Goal: Task Accomplishment & Management: Complete application form

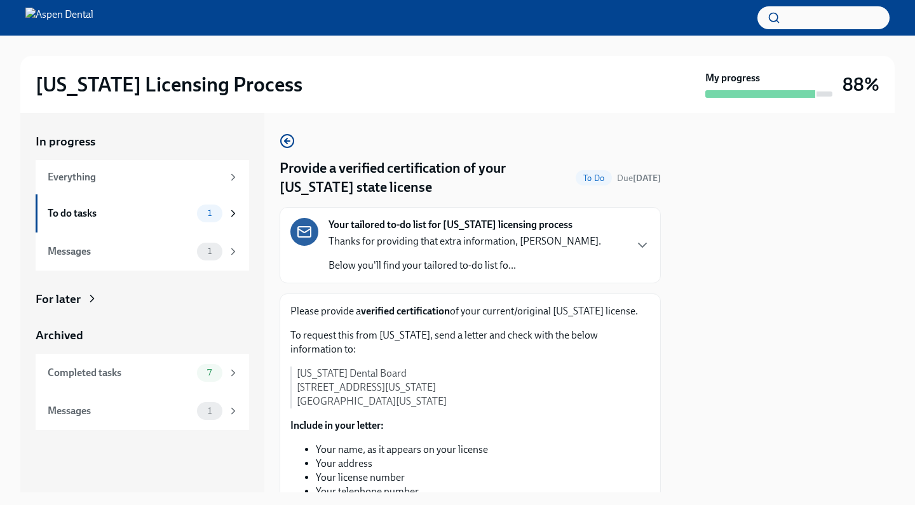
click at [490, 255] on div "Thanks for providing that extra information, [PERSON_NAME]. Below you'll find y…" at bounding box center [464, 253] width 273 height 38
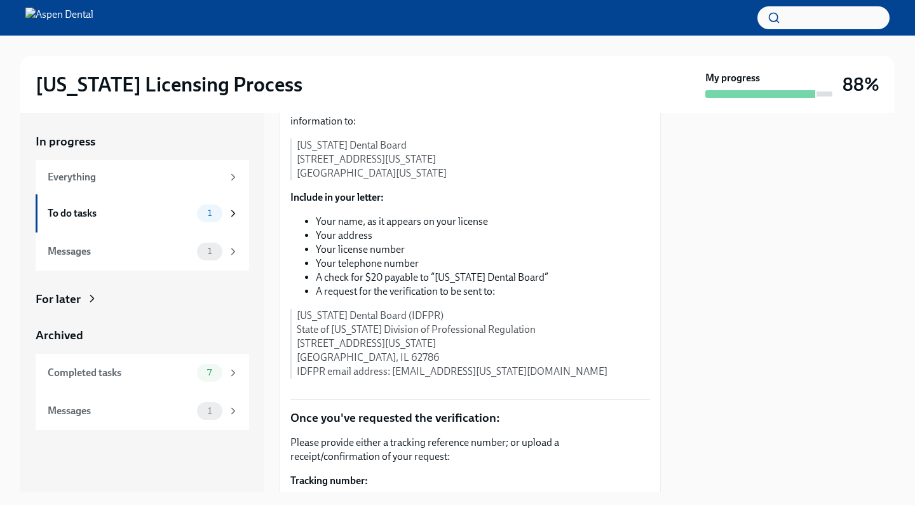
scroll to position [644, 0]
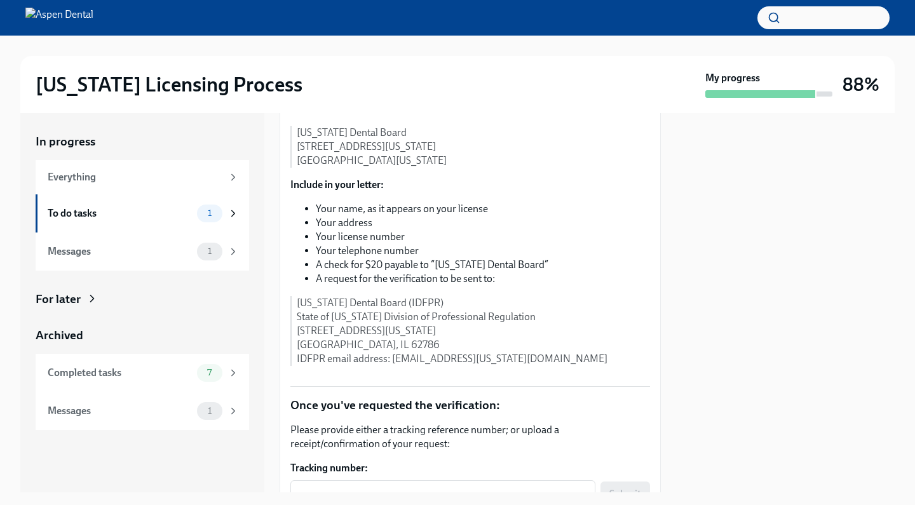
click at [416, 366] on p "[US_STATE] Dental Board (IDFPR) State of [US_STATE] Division of Professional Re…" at bounding box center [473, 331] width 353 height 70
drag, startPoint x: 421, startPoint y: 378, endPoint x: 297, endPoint y: 381, distance: 123.3
click at [297, 366] on p "[US_STATE] Dental Board (IDFPR) State of [US_STATE] Division of Professional Re…" at bounding box center [473, 331] width 353 height 70
copy p "[US_STATE] Dental Board (IDFPR)"
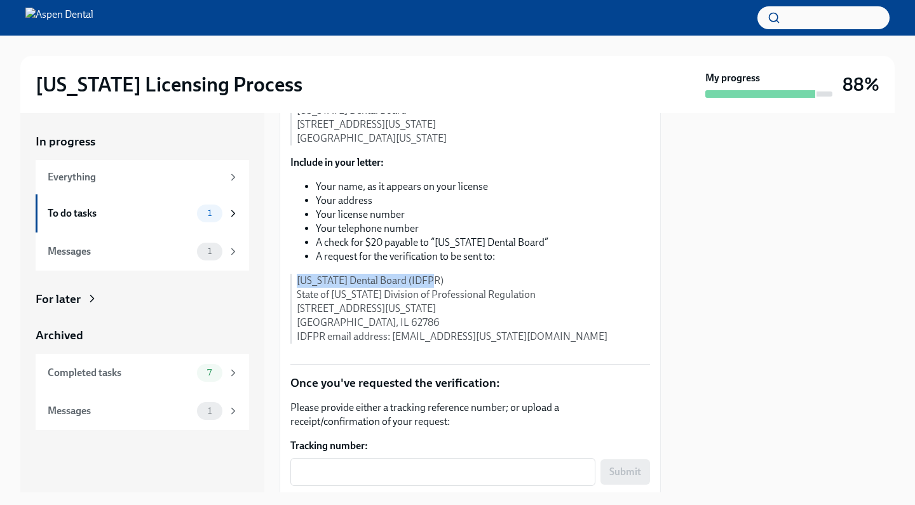
scroll to position [670, 0]
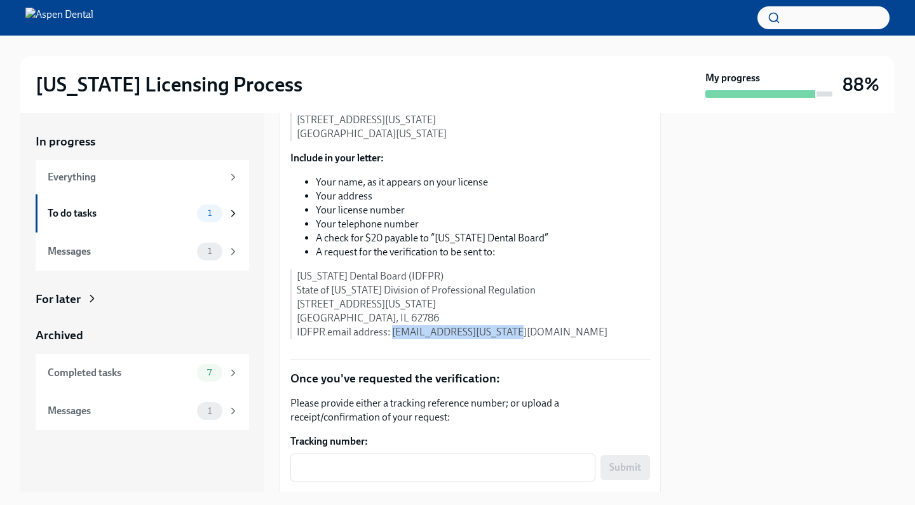
drag, startPoint x: 529, startPoint y: 408, endPoint x: 393, endPoint y: 407, distance: 136.0
click at [393, 339] on p "[US_STATE] Dental Board (IDFPR) State of [US_STATE] Division of Professional Re…" at bounding box center [473, 304] width 353 height 70
copy p "[EMAIL_ADDRESS][US_STATE][DOMAIN_NAME]"
click at [590, 339] on p "[US_STATE] Dental Board (IDFPR) State of [US_STATE] Division of Professional Re…" at bounding box center [473, 304] width 353 height 70
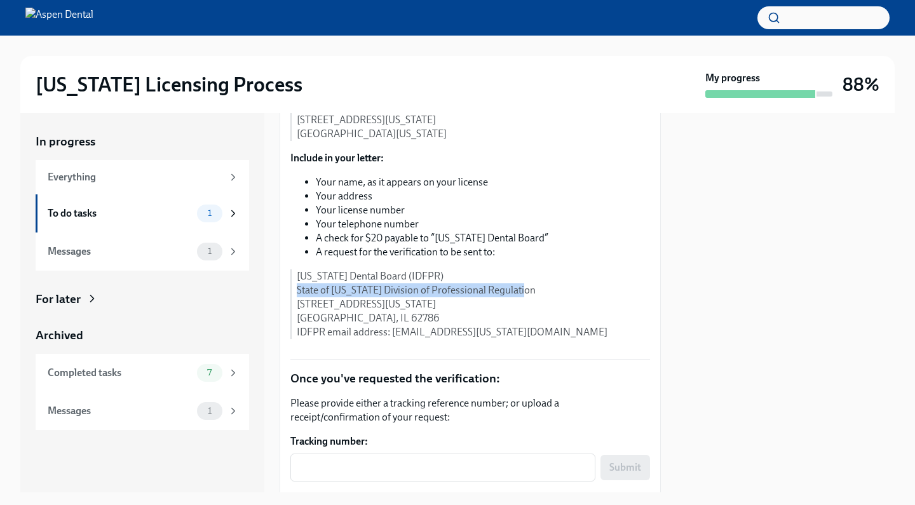
drag, startPoint x: 297, startPoint y: 368, endPoint x: 511, endPoint y: 362, distance: 214.2
click at [511, 339] on p "[US_STATE] Dental Board (IDFPR) State of [US_STATE] Division of Professional Re…" at bounding box center [473, 304] width 353 height 70
copy p "State of [US_STATE] Division of Professional Regulation"
click at [540, 339] on div "To request this from [US_STATE], send a letter and check with the below informa…" at bounding box center [470, 200] width 360 height 278
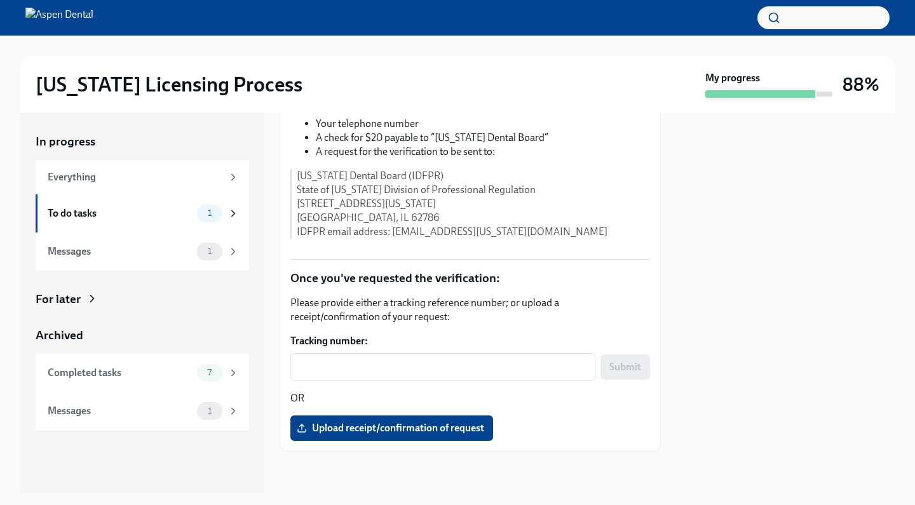
scroll to position [848, 0]
click at [407, 438] on label "Upload receipt/confirmation of request" at bounding box center [391, 428] width 203 height 25
click at [0, 0] on input "Upload receipt/confirmation of request" at bounding box center [0, 0] width 0 height 0
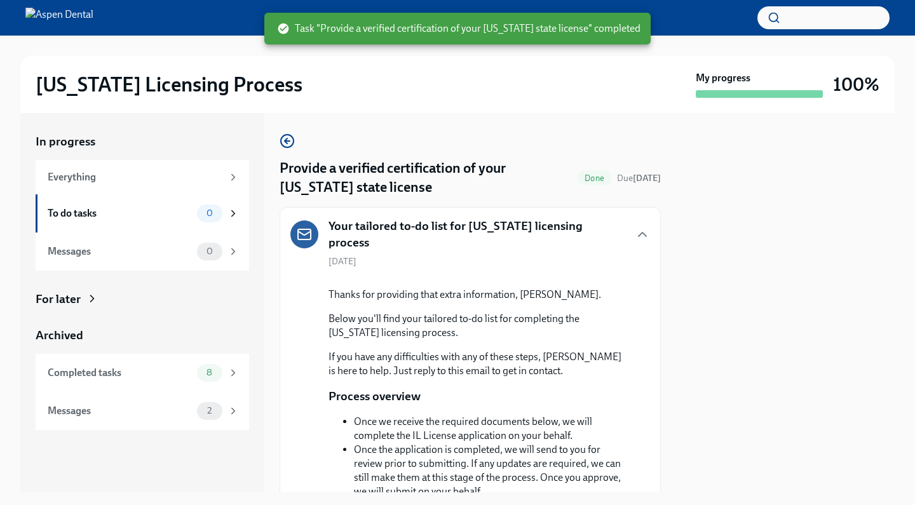
scroll to position [0, 0]
click at [289, 141] on icon "button" at bounding box center [287, 141] width 5 height 0
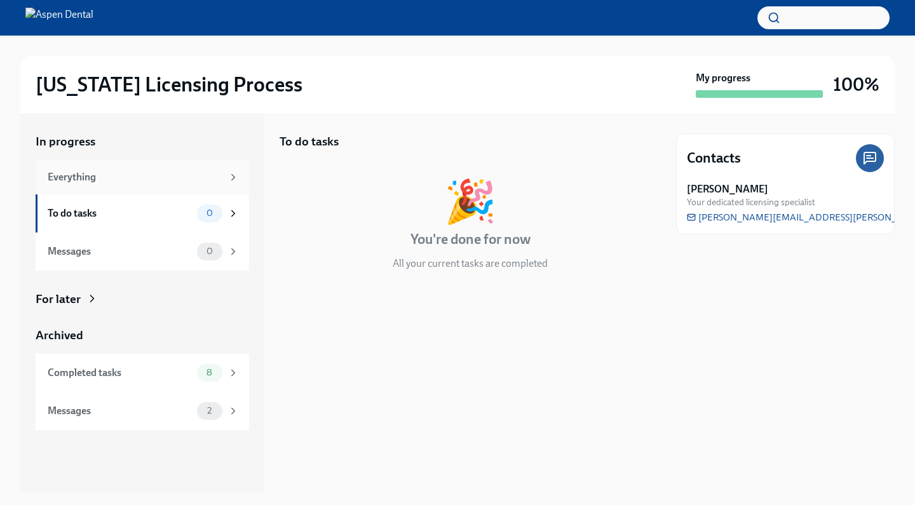
click at [183, 171] on div "Everything" at bounding box center [135, 177] width 175 height 14
